Goal: Task Accomplishment & Management: Manage account settings

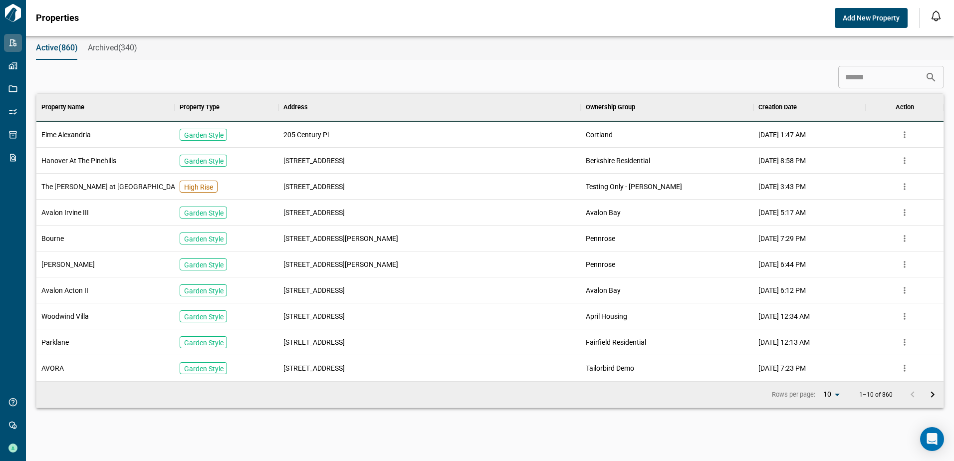
scroll to position [280, 903]
click at [860, 70] on input at bounding box center [882, 77] width 87 height 20
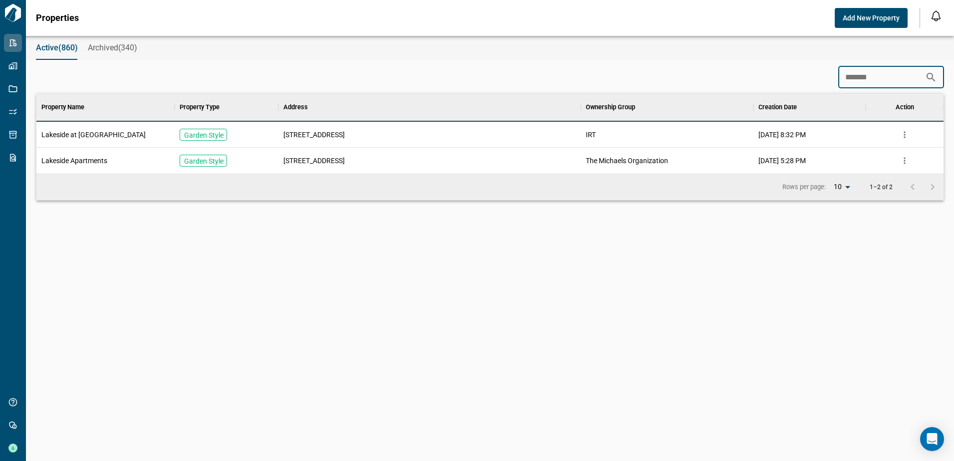
scroll to position [72, 903]
type input "********"
click at [101, 165] on span "Lakeside Apartments" at bounding box center [74, 161] width 66 height 10
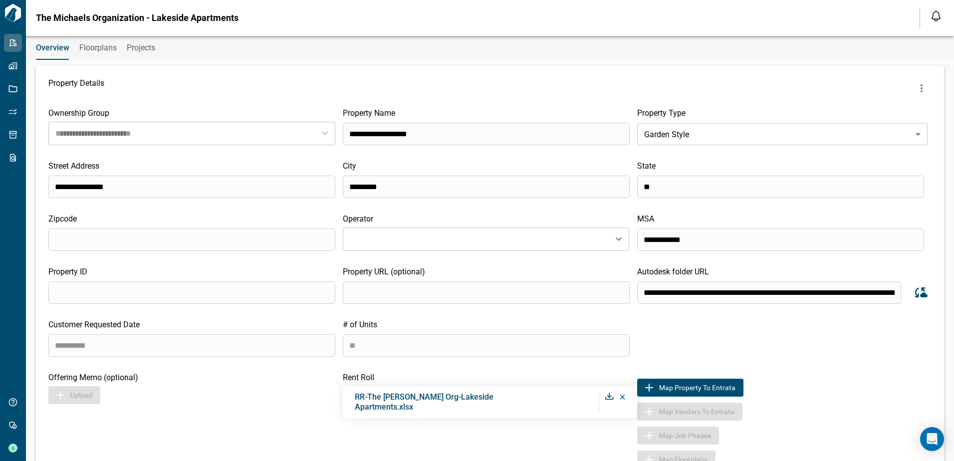
click at [108, 50] on span "Floorplans" at bounding box center [97, 48] width 37 height 10
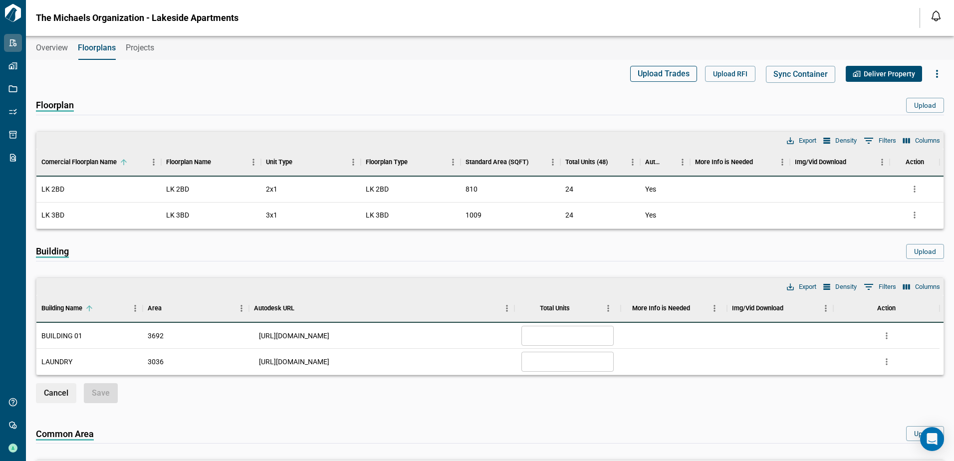
click at [667, 74] on span "Upload Trades" at bounding box center [664, 74] width 52 height 10
